Goal: Communication & Community: Answer question/provide support

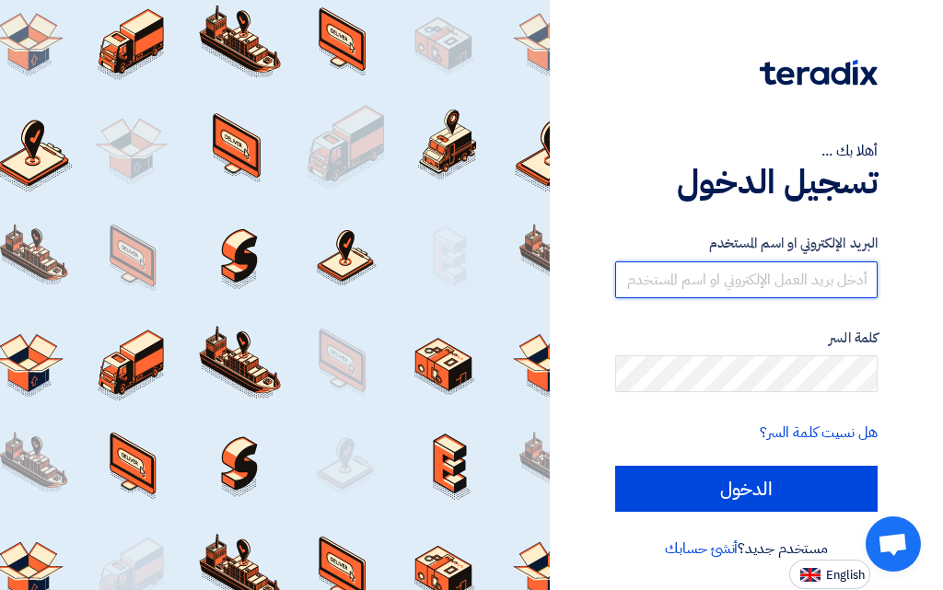
click at [834, 275] on input "text" at bounding box center [746, 279] width 262 height 37
type input "[EMAIL_ADDRESS][DOMAIN_NAME]"
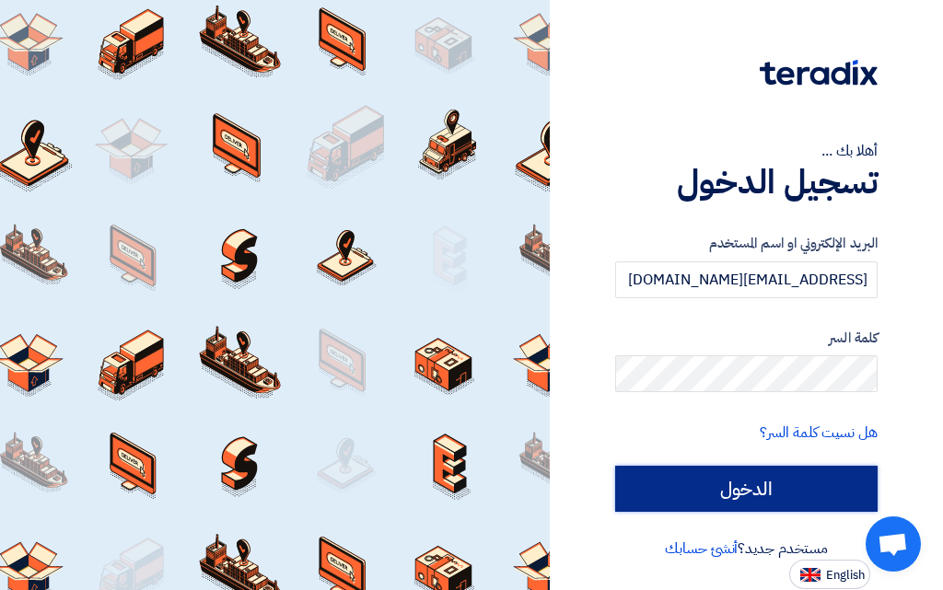
click at [735, 492] on input "الدخول" at bounding box center [746, 489] width 262 height 46
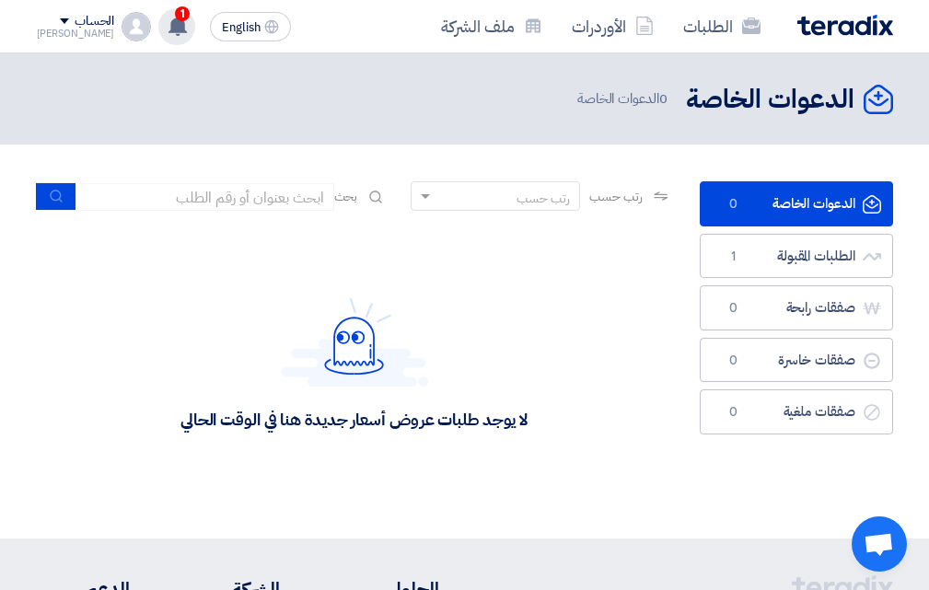
click at [168, 18] on icon at bounding box center [178, 26] width 20 height 20
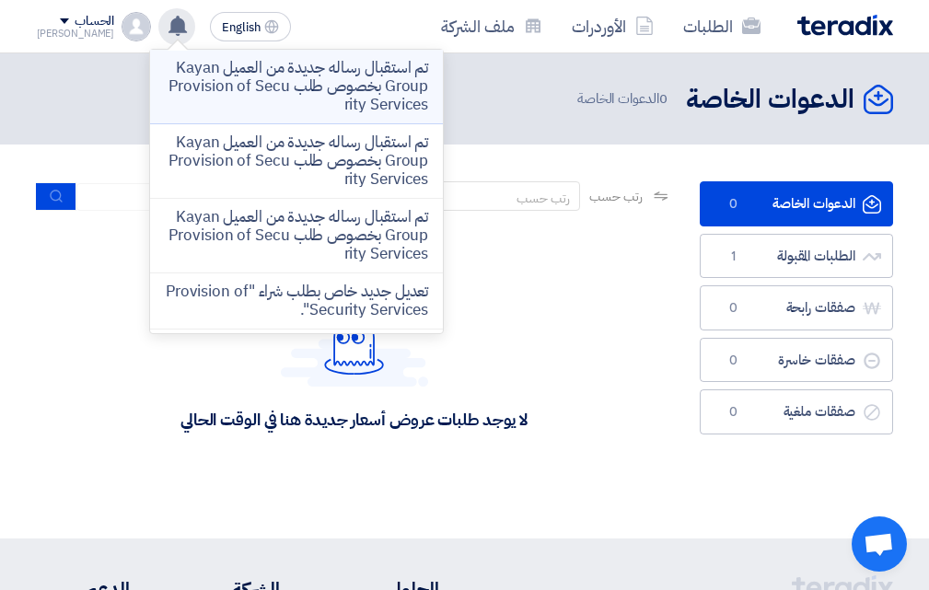
click at [270, 79] on p "تم استقبال رساله جديدة من العميل Kayan Group بخصوص طلب Provision of Security Se…" at bounding box center [296, 86] width 263 height 55
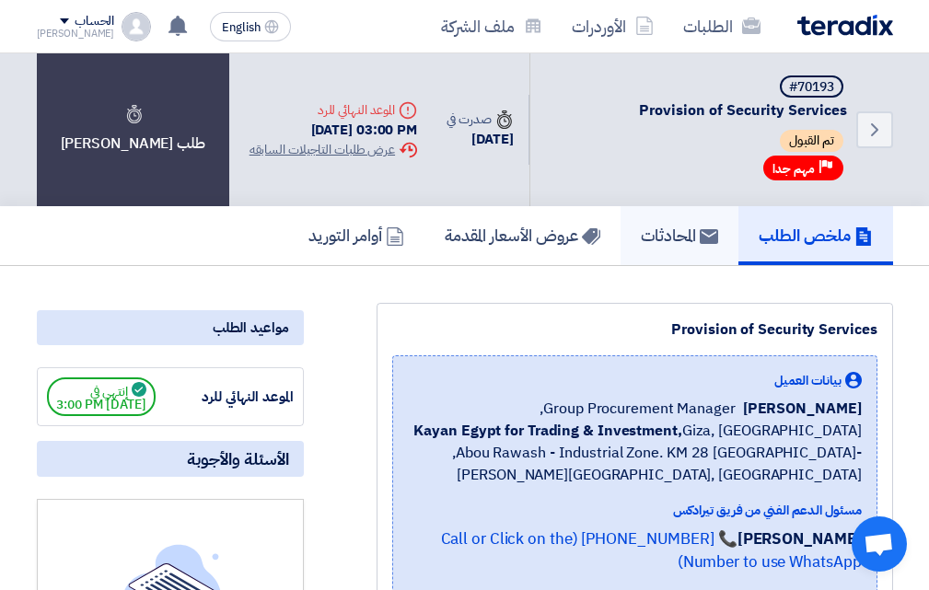
click at [688, 237] on h5 "المحادثات" at bounding box center [679, 235] width 77 height 21
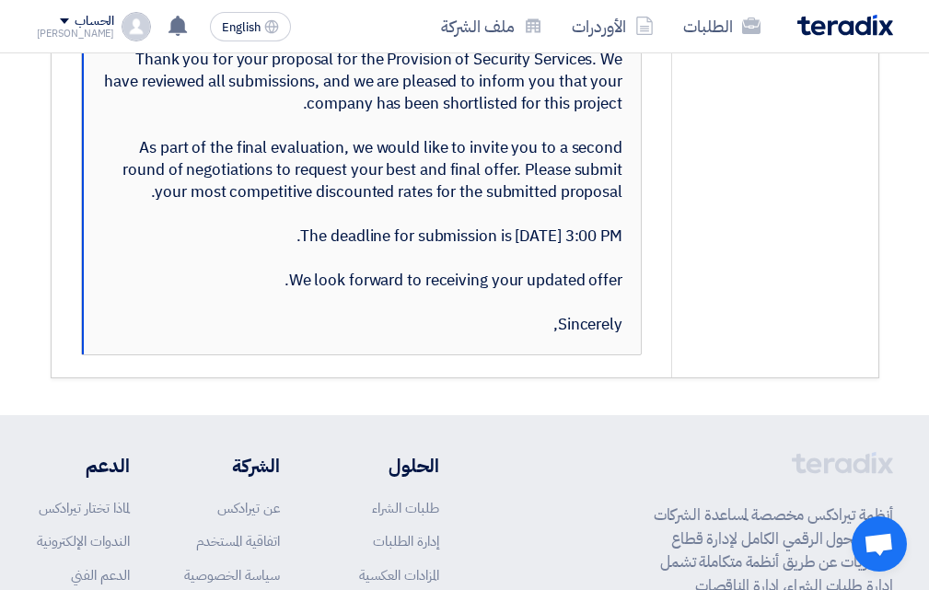
scroll to position [1841, 0]
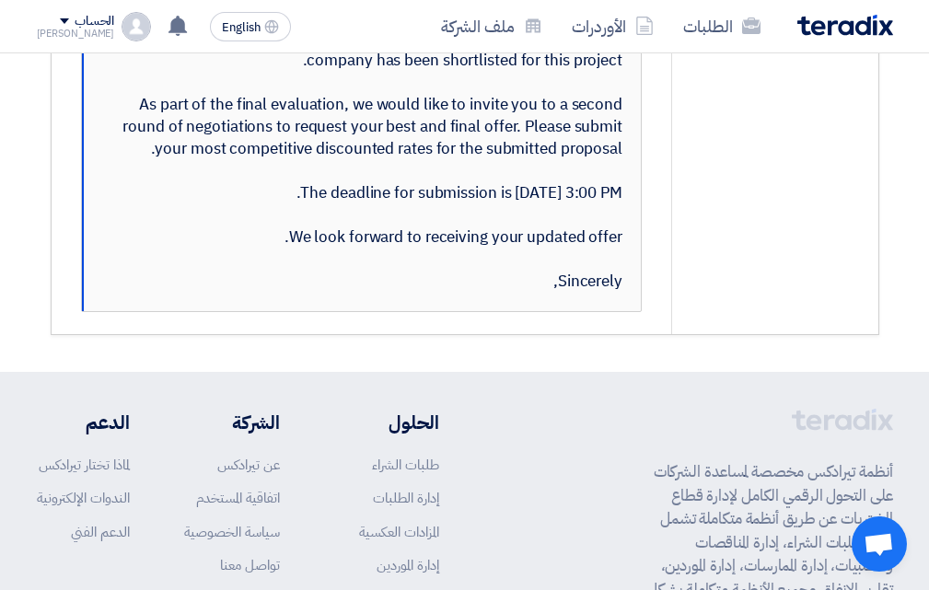
drag, startPoint x: 619, startPoint y: 466, endPoint x: 636, endPoint y: 119, distance: 347.4
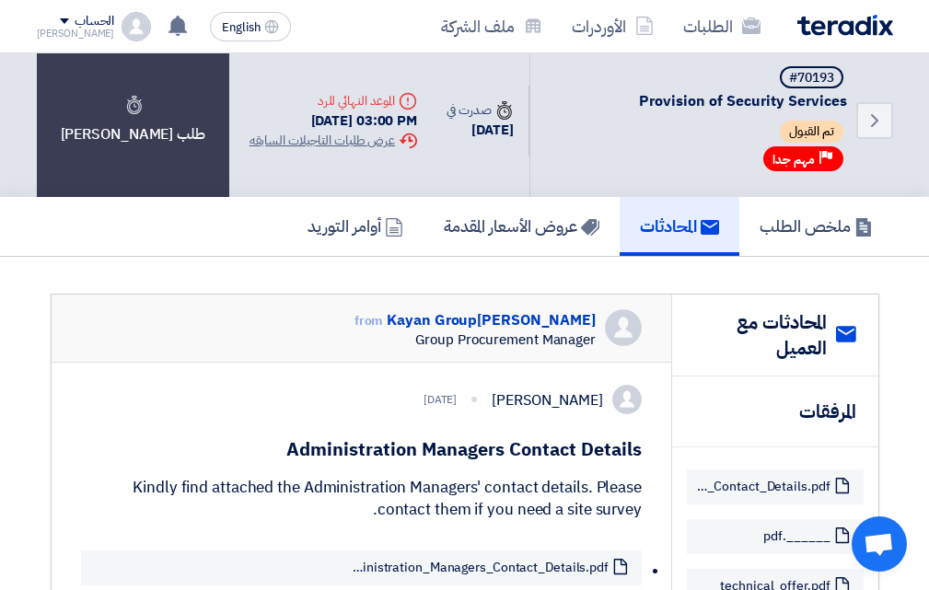
scroll to position [0, 0]
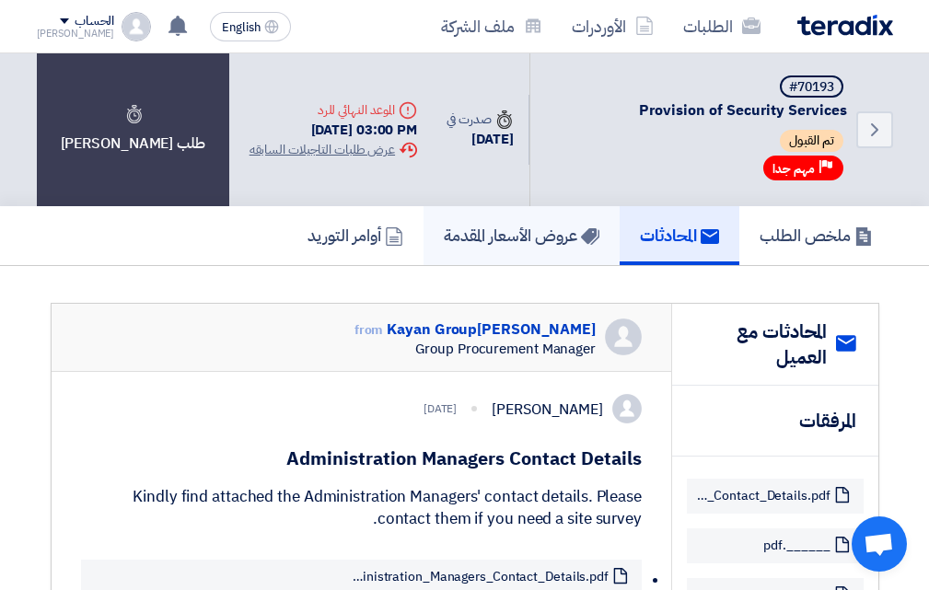
click at [449, 227] on h5 "عروض الأسعار المقدمة" at bounding box center [522, 235] width 156 height 21
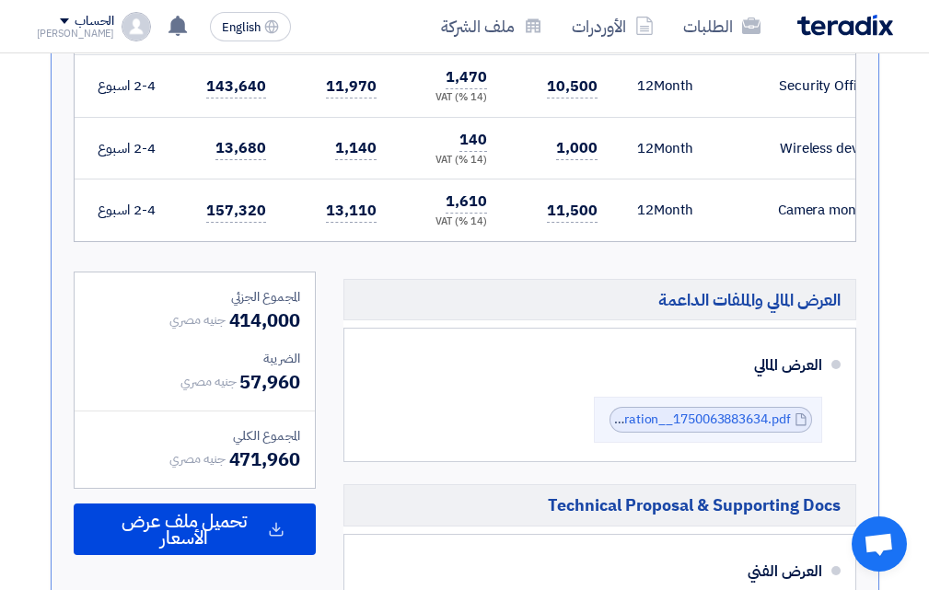
scroll to position [736, 0]
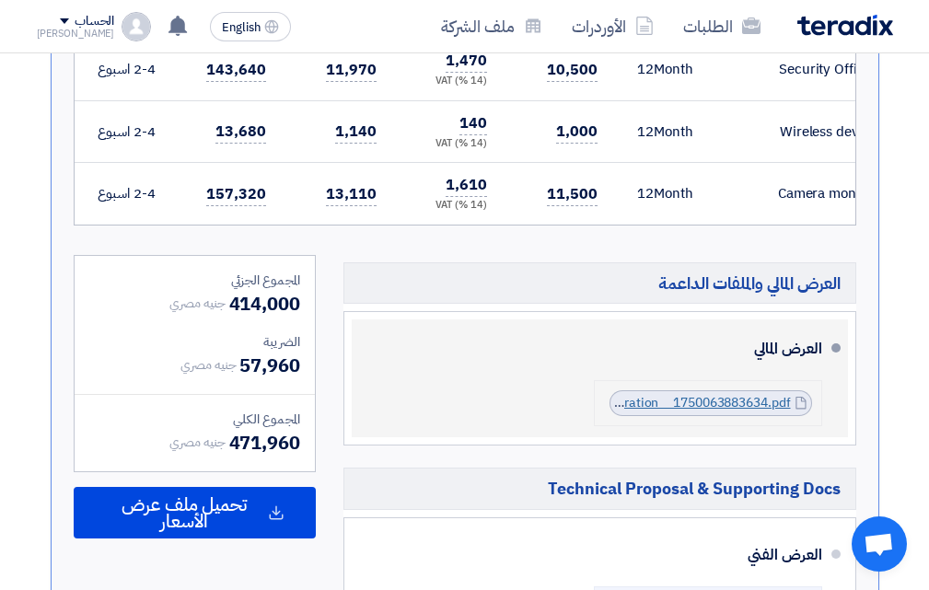
click at [764, 412] on link "ProvisionofSecurityServicesRemuneration__1750063883634.pdf" at bounding box center [601, 402] width 376 height 19
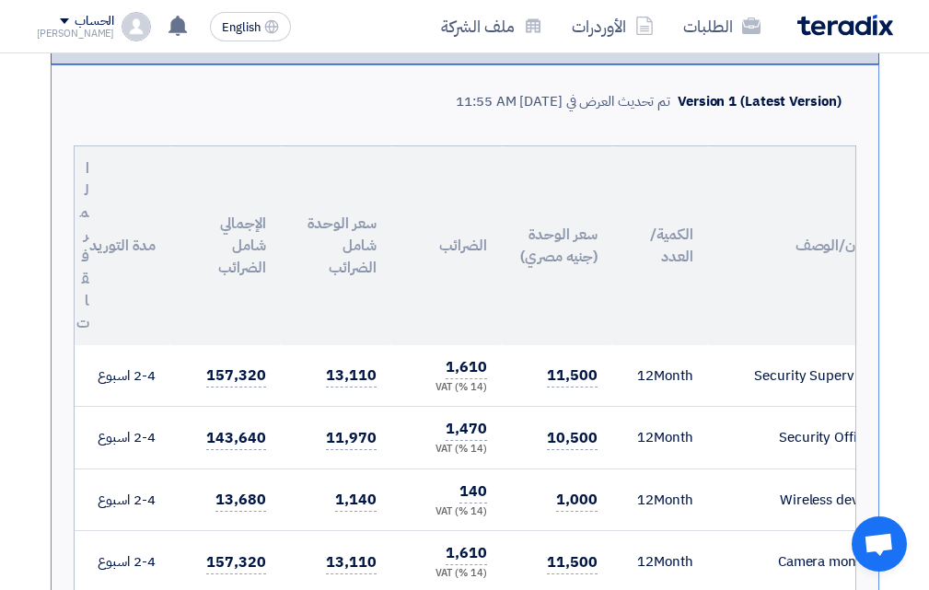
scroll to position [0, 0]
